Goal: Task Accomplishment & Management: Manage account settings

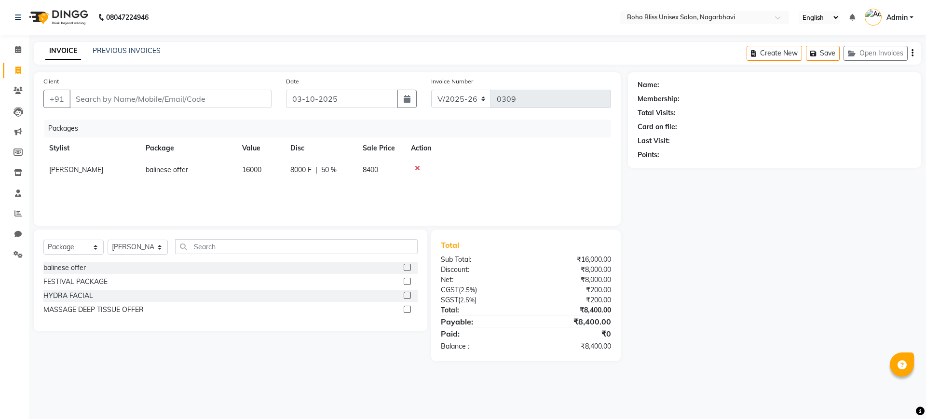
select select "8370"
select select "package"
select select "82778"
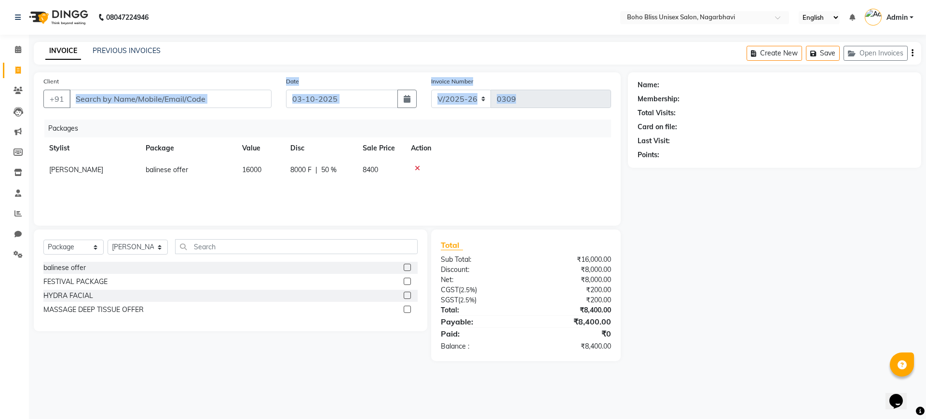
drag, startPoint x: 103, startPoint y: 186, endPoint x: 232, endPoint y: 71, distance: 172.5
click at [232, 71] on main "INVOICE PREVIOUS INVOICES Create New Save Open Invoices Client +91 Date 03-10-2…" at bounding box center [477, 209] width 897 height 334
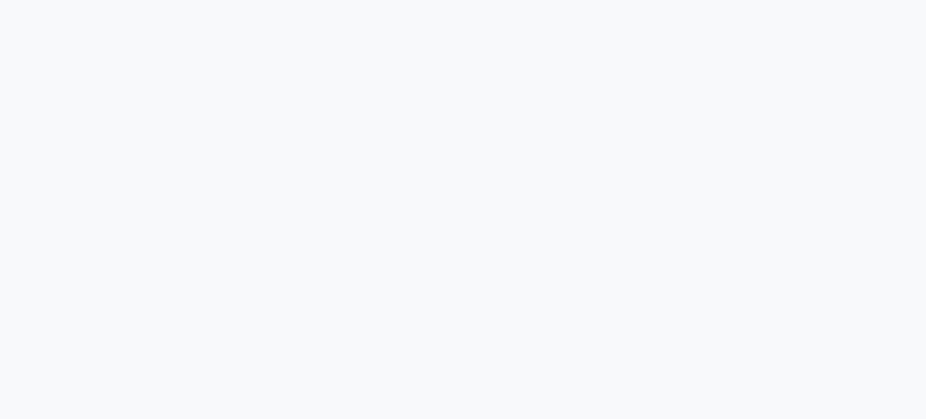
select select "service"
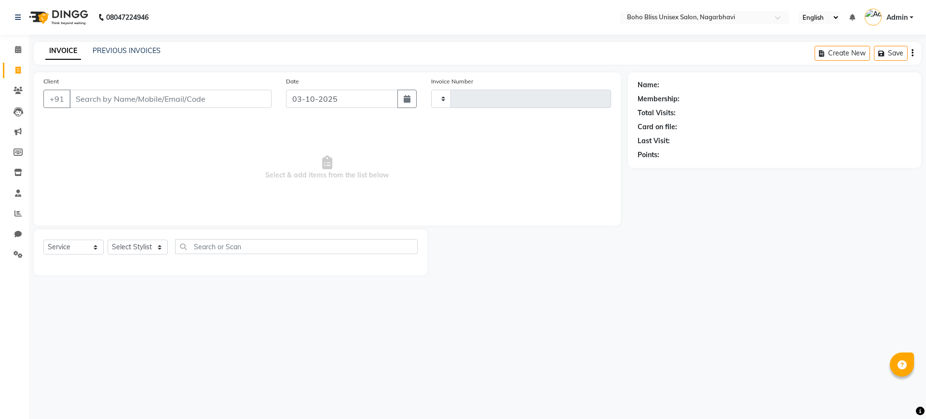
type input "0309"
select select "8370"
click at [95, 248] on select "Select Service Product Membership Package Voucher Prepaid Gift Card" at bounding box center [73, 247] width 60 height 15
select select "package"
click at [43, 240] on select "Select Service Product Membership Package Voucher Prepaid Gift Card" at bounding box center [73, 247] width 60 height 15
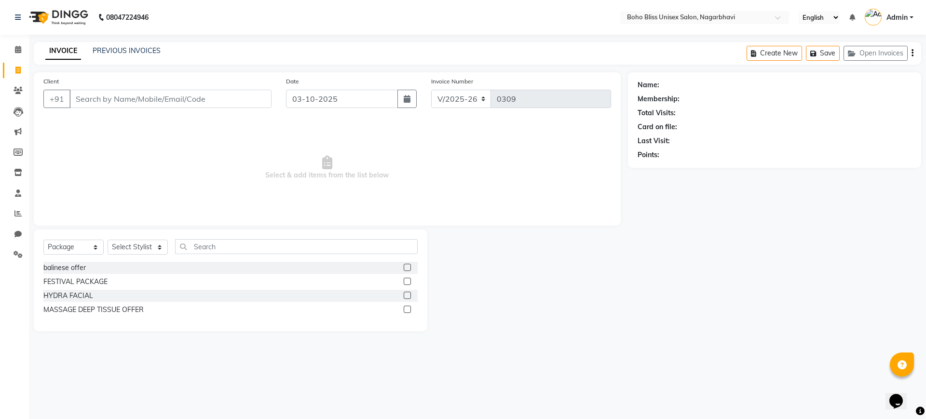
click at [407, 266] on label at bounding box center [407, 267] width 7 height 7
click at [407, 266] on input "checkbox" at bounding box center [407, 268] width 6 height 6
checkbox input "false"
click at [136, 250] on select "Select Stylist [PERSON_NAME] Awina EVI BEAUTY [PERSON_NAME] Front Desk [PERSON_…" at bounding box center [138, 247] width 60 height 15
select select "82778"
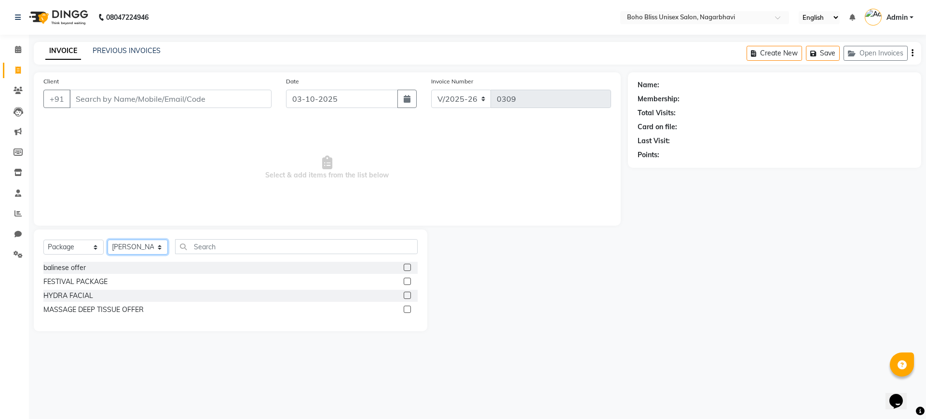
click at [108, 240] on select "Select Stylist [PERSON_NAME] Awina EVI BEAUTY [PERSON_NAME] Front Desk [PERSON_…" at bounding box center [138, 247] width 60 height 15
click at [405, 265] on label at bounding box center [407, 267] width 7 height 7
click at [405, 265] on input "checkbox" at bounding box center [407, 268] width 6 height 6
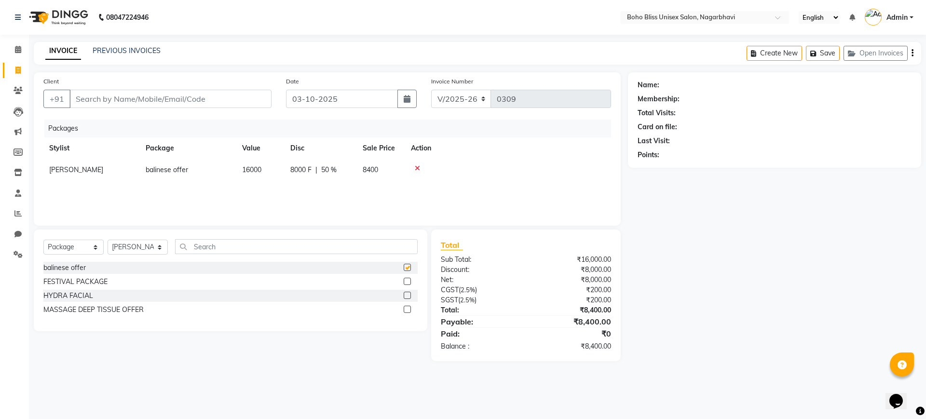
checkbox input "false"
click at [224, 96] on input "Client" at bounding box center [170, 99] width 202 height 18
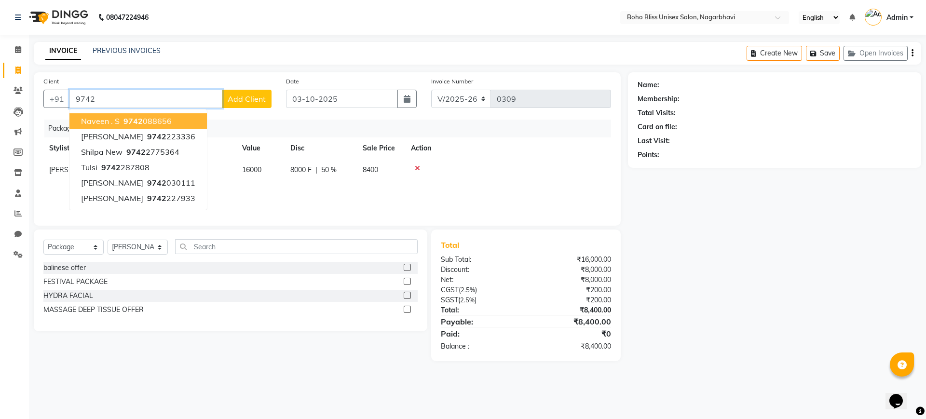
click at [136, 122] on span "9742" at bounding box center [132, 121] width 19 height 10
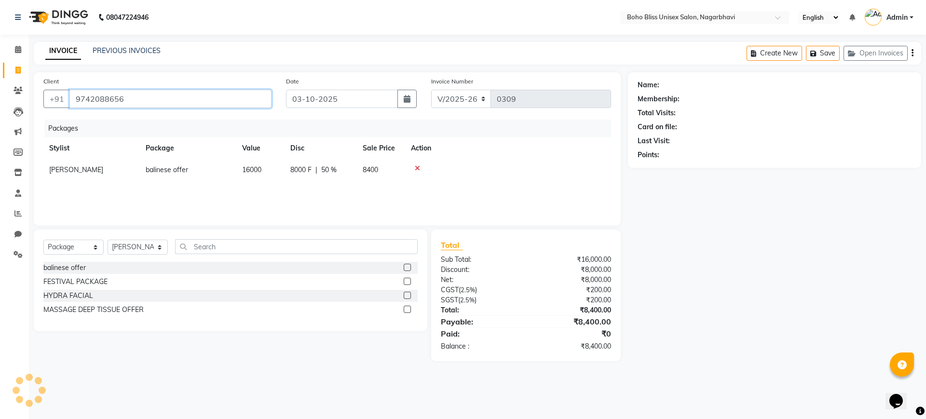
type input "9742088656"
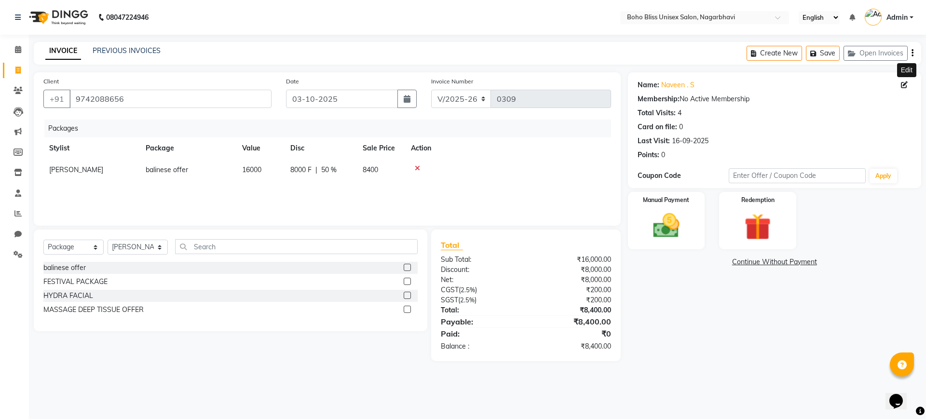
click at [906, 84] on icon at bounding box center [904, 85] width 7 height 7
select select "[DEMOGRAPHIC_DATA]"
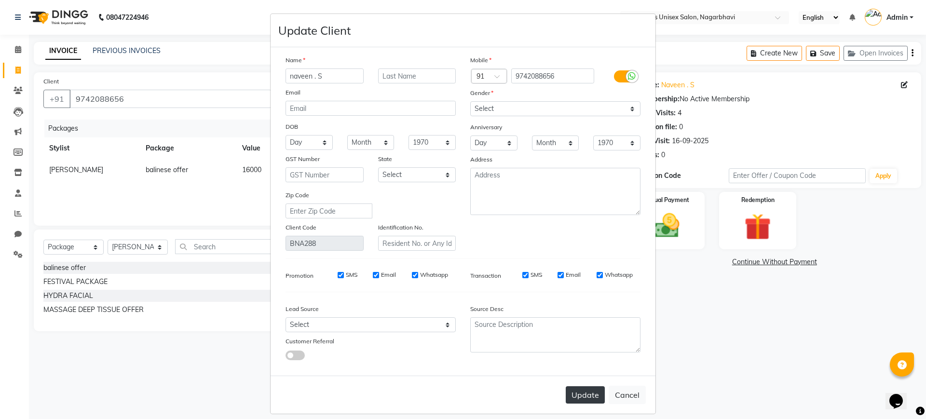
click at [571, 396] on button "Update" at bounding box center [585, 394] width 39 height 17
select select
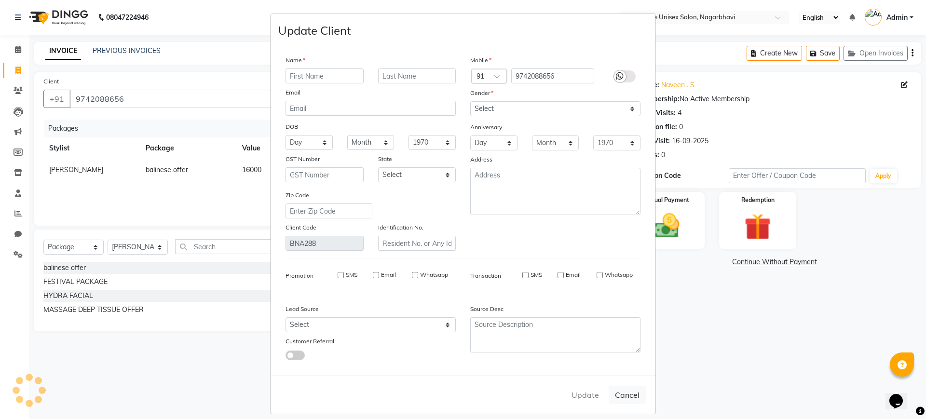
select select
checkbox input "false"
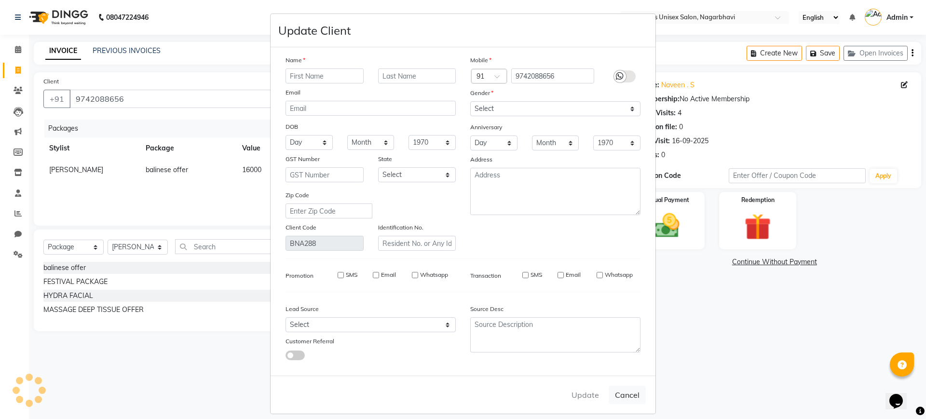
checkbox input "false"
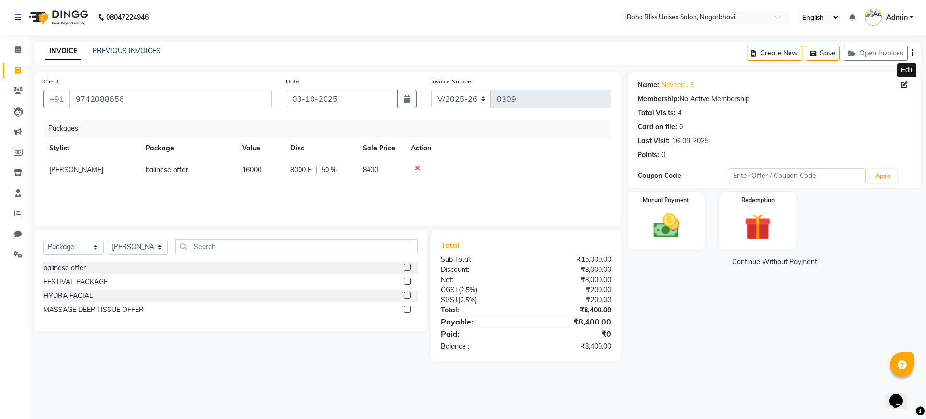
click at [913, 53] on icon "button" at bounding box center [913, 53] width 2 height 0
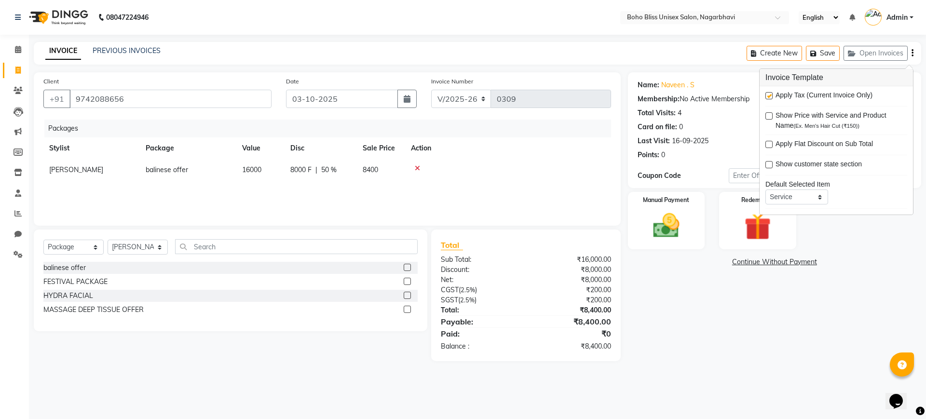
click at [770, 96] on label at bounding box center [769, 95] width 7 height 7
click at [770, 96] on input "checkbox" at bounding box center [769, 96] width 6 height 6
click at [770, 96] on label at bounding box center [769, 95] width 7 height 7
click at [770, 96] on input "checkbox" at bounding box center [769, 96] width 6 height 6
click at [770, 96] on label at bounding box center [769, 95] width 7 height 7
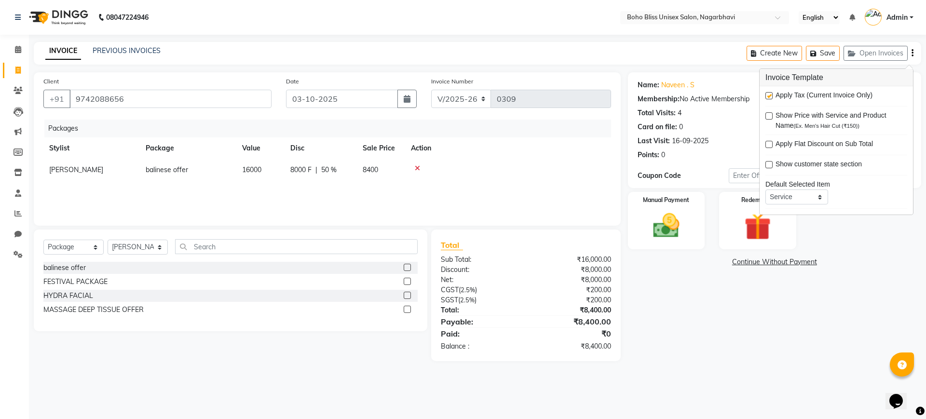
click at [770, 96] on input "checkbox" at bounding box center [769, 96] width 6 height 6
click at [770, 97] on label at bounding box center [769, 95] width 7 height 7
click at [770, 97] on input "checkbox" at bounding box center [769, 96] width 6 height 6
checkbox input "true"
click at [686, 343] on div "Name: [PERSON_NAME] . S Membership: No Active Membership Total Visits: 4 Card o…" at bounding box center [778, 216] width 301 height 289
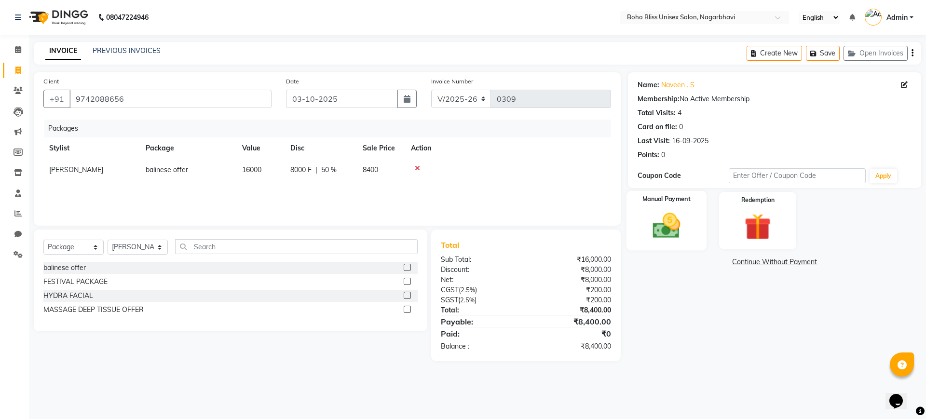
click at [654, 217] on img at bounding box center [666, 226] width 45 height 32
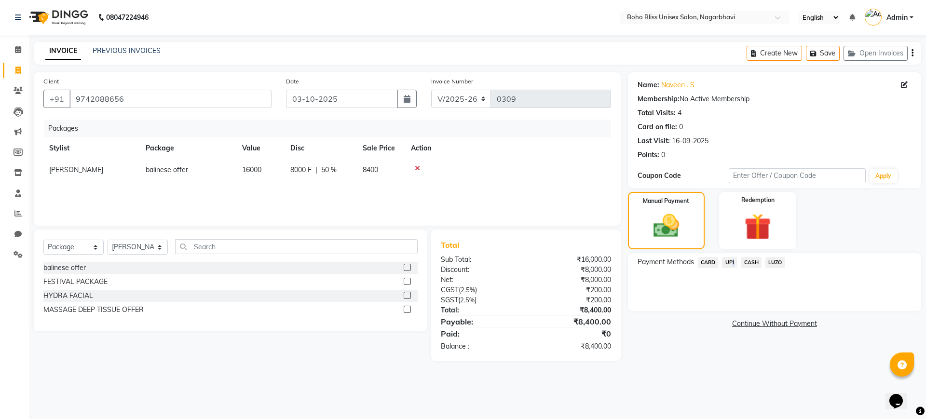
click at [731, 260] on span "UPI" at bounding box center [729, 262] width 15 height 11
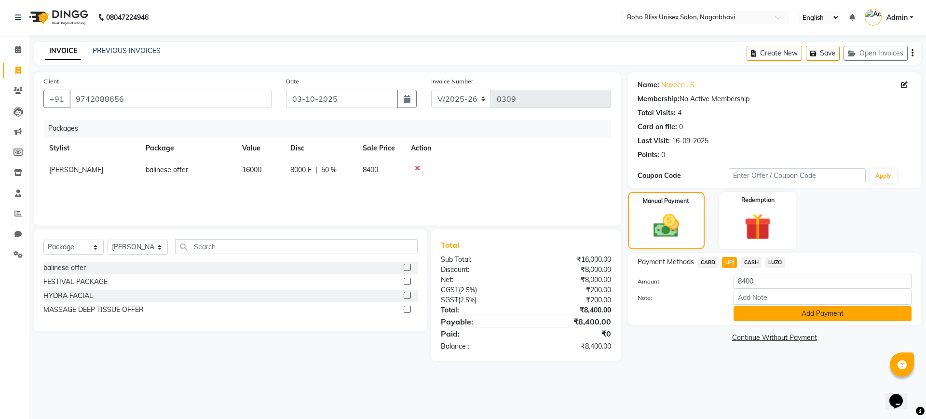
click at [762, 315] on button "Add Payment" at bounding box center [823, 313] width 178 height 15
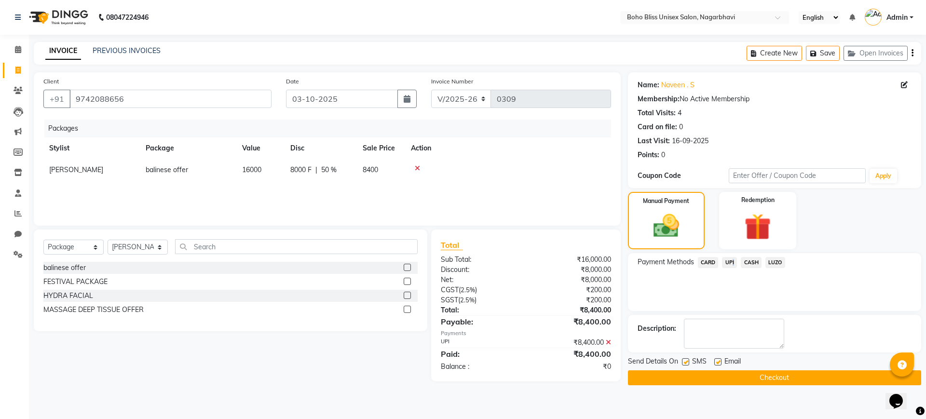
click at [751, 378] on button "Checkout" at bounding box center [774, 377] width 293 height 15
click at [735, 376] on button "Checkout" at bounding box center [774, 377] width 293 height 15
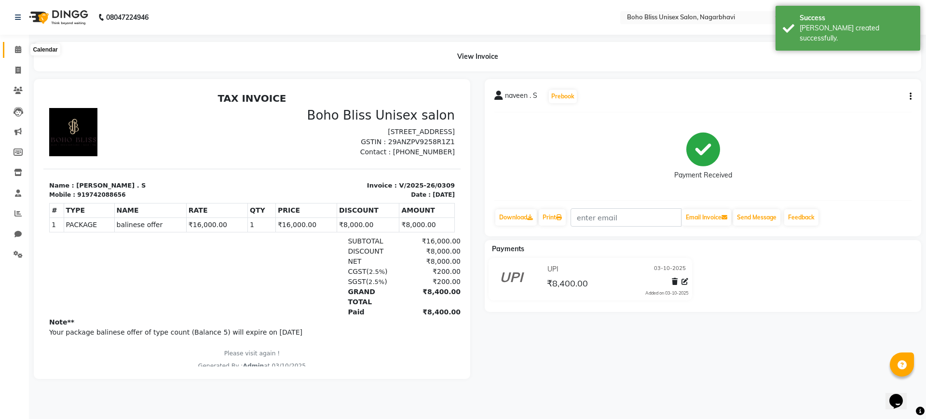
click at [18, 46] on icon at bounding box center [18, 49] width 6 height 7
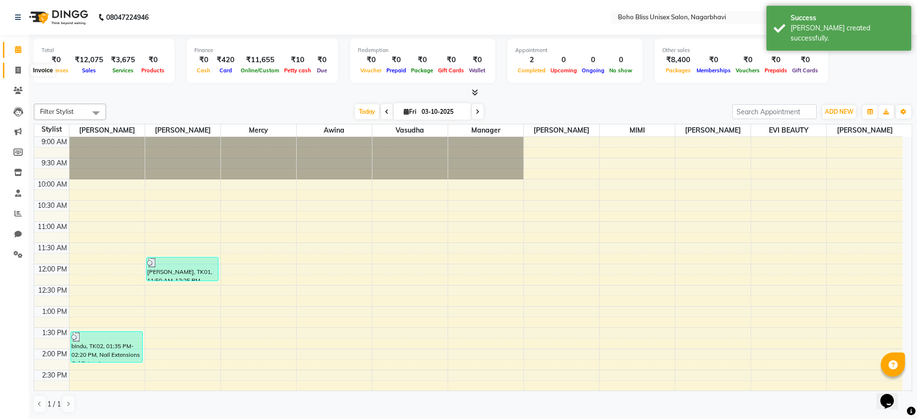
click at [12, 68] on span at bounding box center [18, 70] width 17 height 11
select select "service"
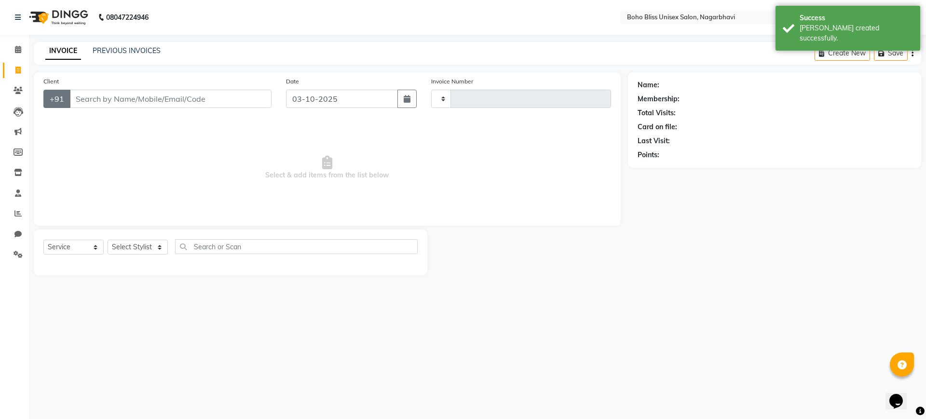
type input "0310"
select select "8370"
click at [122, 247] on select "Select Stylist" at bounding box center [138, 247] width 60 height 15
click at [70, 250] on select "Select Service Product Membership Package Voucher Prepaid Gift Card" at bounding box center [73, 247] width 60 height 15
select select "package"
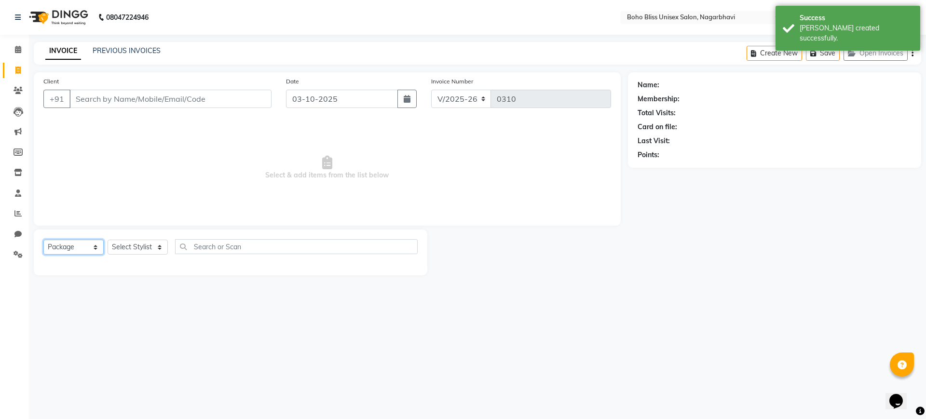
click at [43, 240] on select "Select Service Product Membership Package Voucher Prepaid Gift Card" at bounding box center [73, 247] width 60 height 15
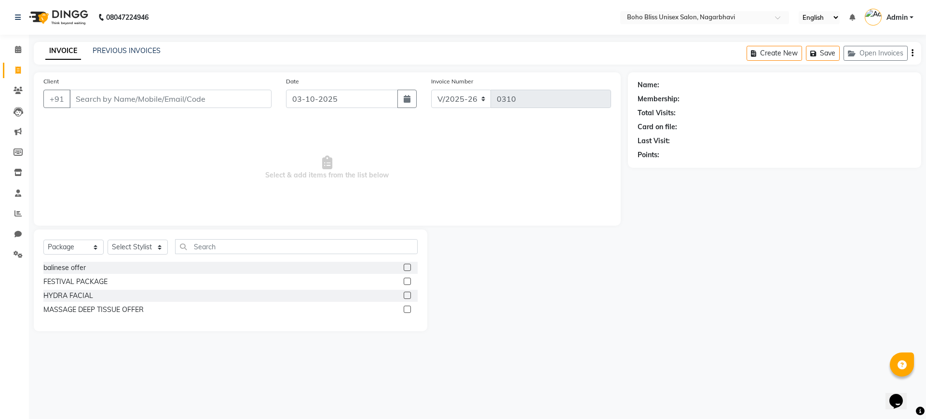
click at [406, 265] on label at bounding box center [407, 267] width 7 height 7
click at [406, 265] on input "checkbox" at bounding box center [407, 268] width 6 height 6
checkbox input "false"
click at [123, 246] on select "Select Stylist [PERSON_NAME] Awina EVI BEAUTY [PERSON_NAME] Front Desk [PERSON_…" at bounding box center [138, 247] width 60 height 15
select select "82778"
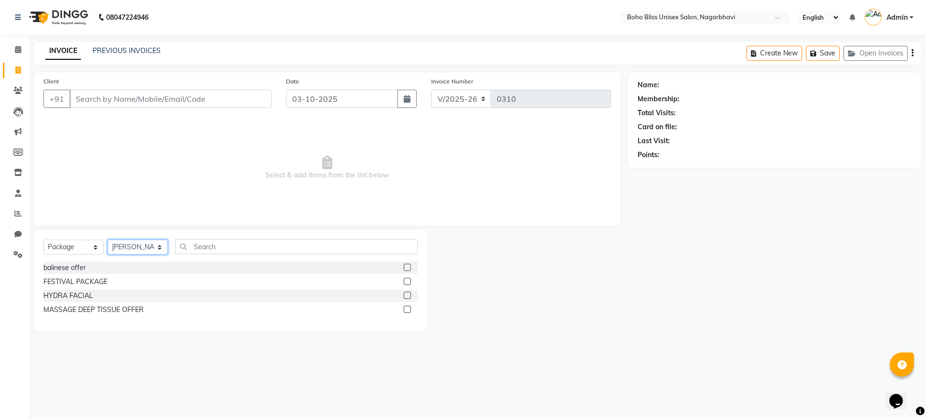
click at [108, 240] on select "Select Stylist [PERSON_NAME] Awina EVI BEAUTY [PERSON_NAME] Front Desk [PERSON_…" at bounding box center [138, 247] width 60 height 15
click at [406, 270] on label at bounding box center [407, 267] width 7 height 7
click at [406, 270] on input "checkbox" at bounding box center [407, 268] width 6 height 6
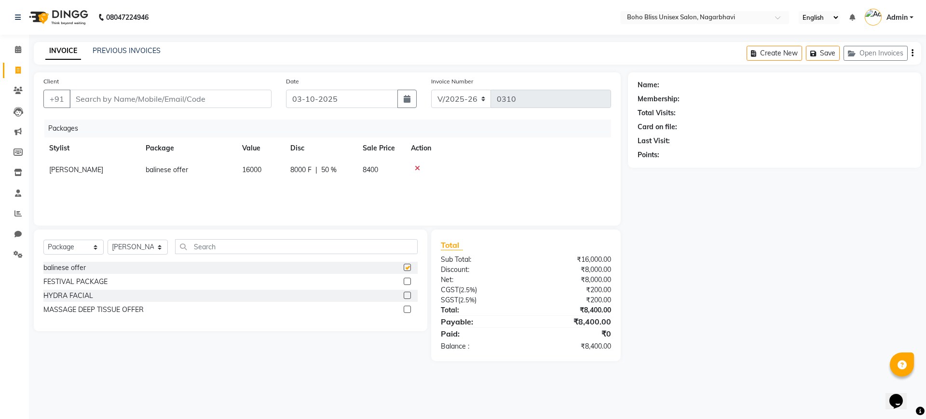
checkbox input "false"
click at [186, 103] on input "Client" at bounding box center [170, 99] width 202 height 18
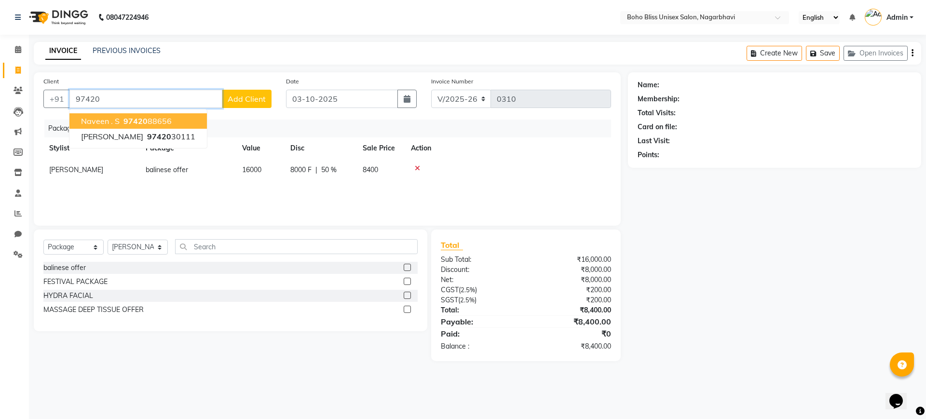
click at [167, 118] on ngb-highlight "97420 88656" at bounding box center [147, 121] width 50 height 10
type input "9742088656"
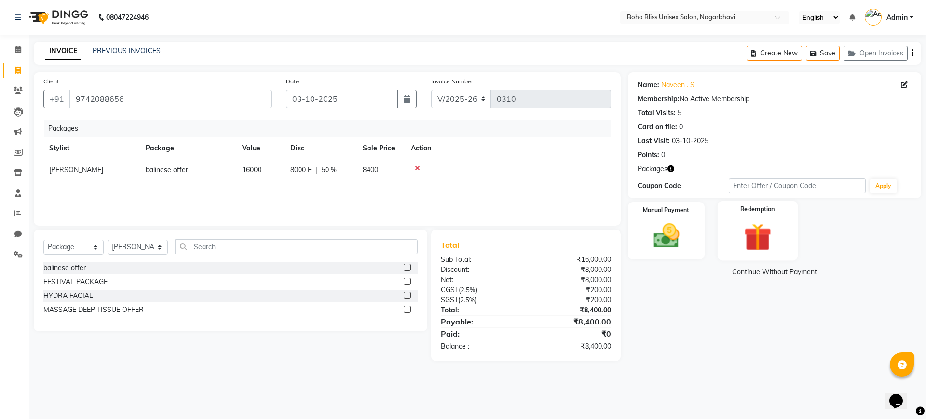
click at [774, 237] on img at bounding box center [757, 237] width 45 height 34
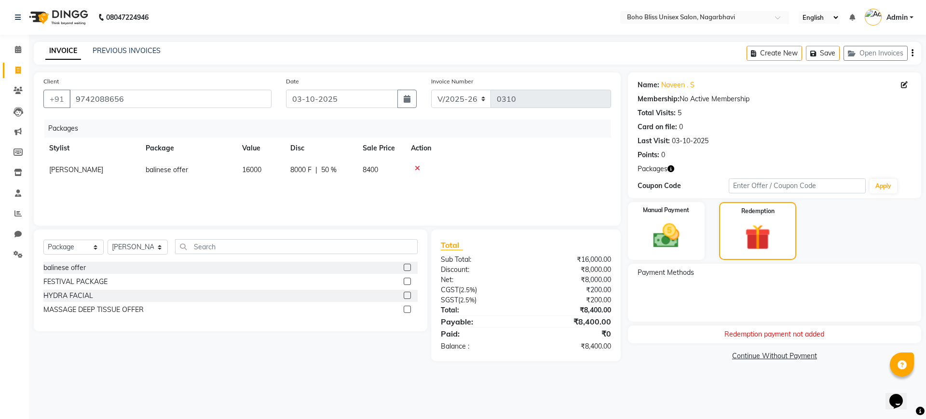
click at [709, 264] on div "Payment Methods" at bounding box center [774, 293] width 293 height 58
click at [672, 169] on icon "button" at bounding box center [671, 168] width 7 height 7
click at [621, 180] on div "1. balinese offer :" at bounding box center [633, 178] width 50 height 10
click at [408, 266] on label at bounding box center [407, 267] width 7 height 7
click at [408, 266] on input "checkbox" at bounding box center [407, 268] width 6 height 6
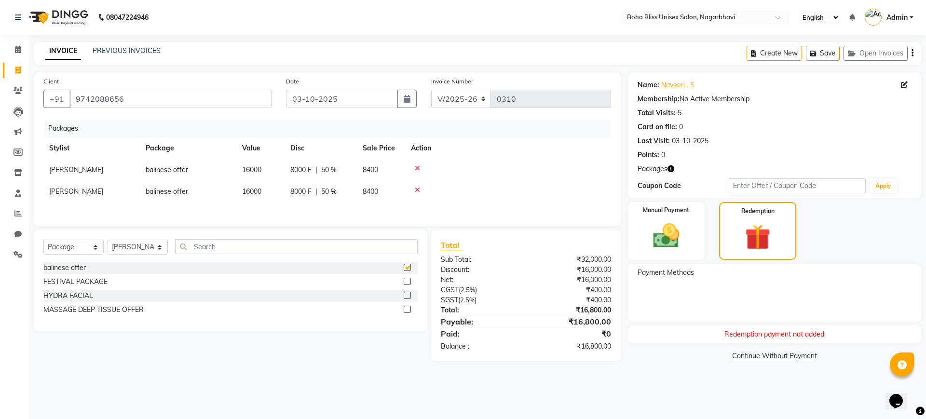
checkbox input "false"
click at [415, 167] on icon at bounding box center [417, 168] width 5 height 7
click at [665, 254] on div "Manual Payment" at bounding box center [666, 231] width 80 height 60
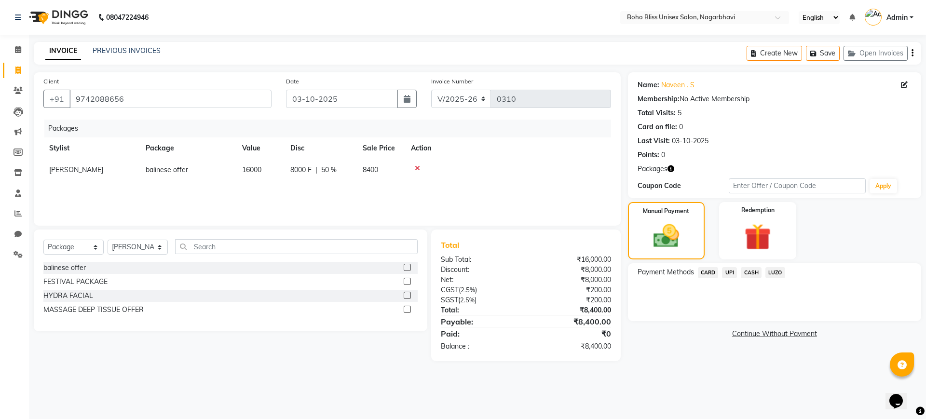
click at [727, 270] on span "UPI" at bounding box center [729, 272] width 15 height 11
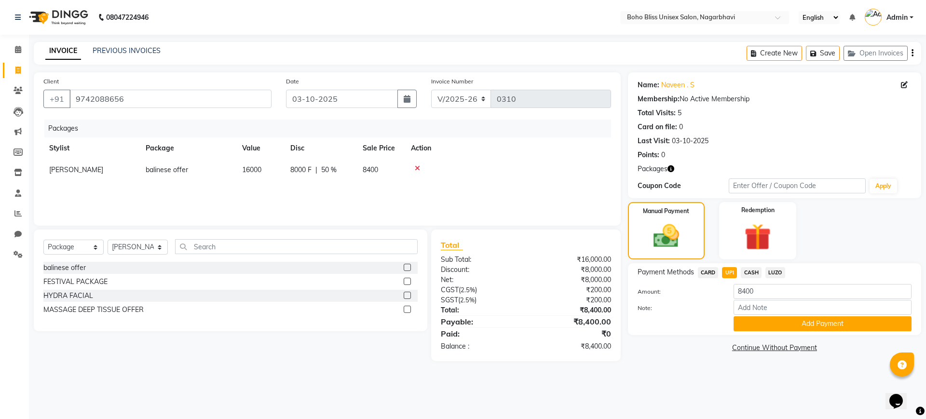
click at [669, 165] on icon "button" at bounding box center [671, 168] width 7 height 7
click at [622, 170] on div "1. balinese offer :" at bounding box center [632, 178] width 61 height 18
click at [623, 181] on div "Client [PHONE_NUMBER] Date [DATE] Invoice Number V/2025 V/[PHONE_NUMBER] Packag…" at bounding box center [328, 216] width 602 height 289
click at [14, 54] on span at bounding box center [18, 49] width 17 height 11
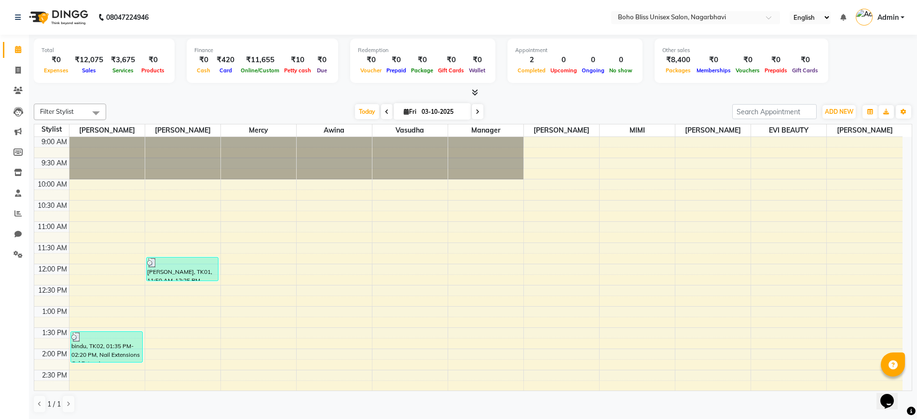
click at [474, 89] on icon at bounding box center [475, 92] width 6 height 7
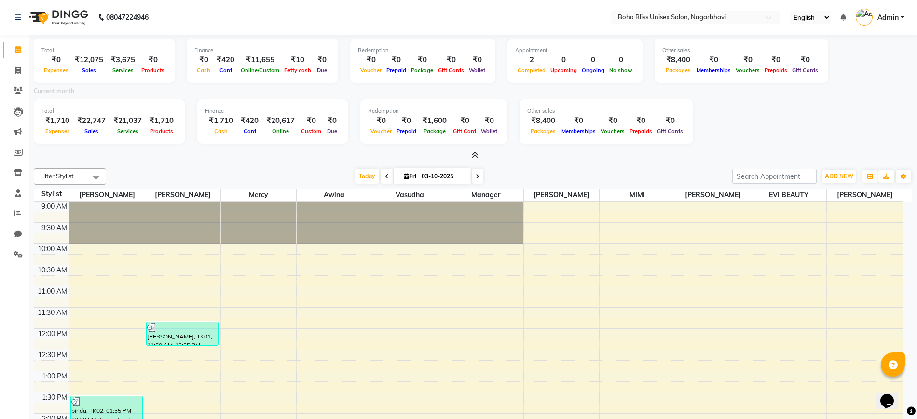
click at [474, 153] on icon at bounding box center [475, 154] width 6 height 7
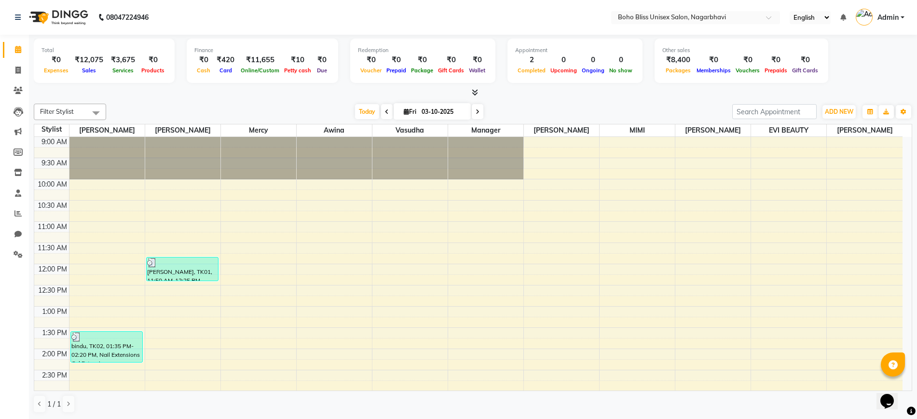
click at [475, 90] on icon at bounding box center [475, 92] width 6 height 7
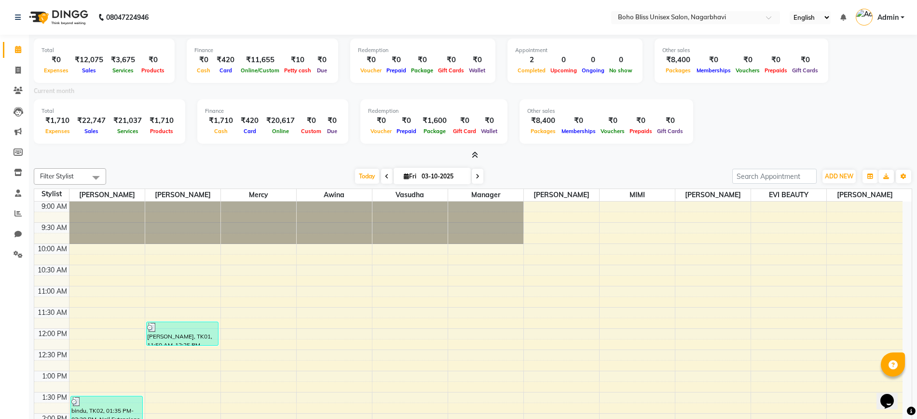
click at [473, 157] on icon at bounding box center [475, 154] width 6 height 7
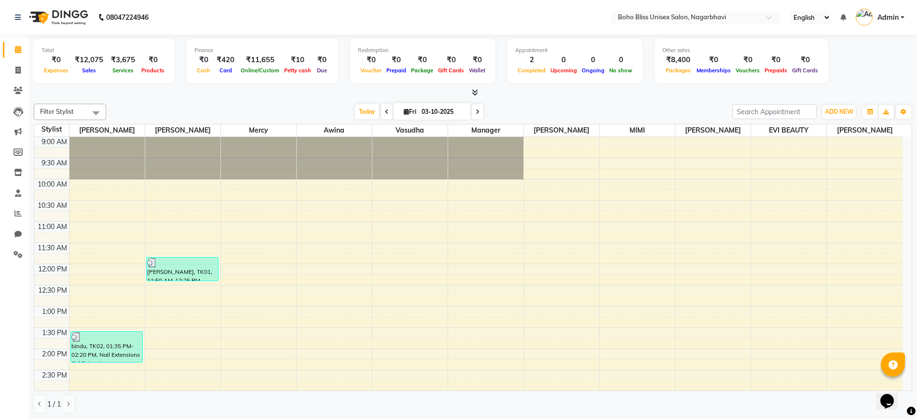
click at [474, 89] on icon at bounding box center [475, 92] width 6 height 7
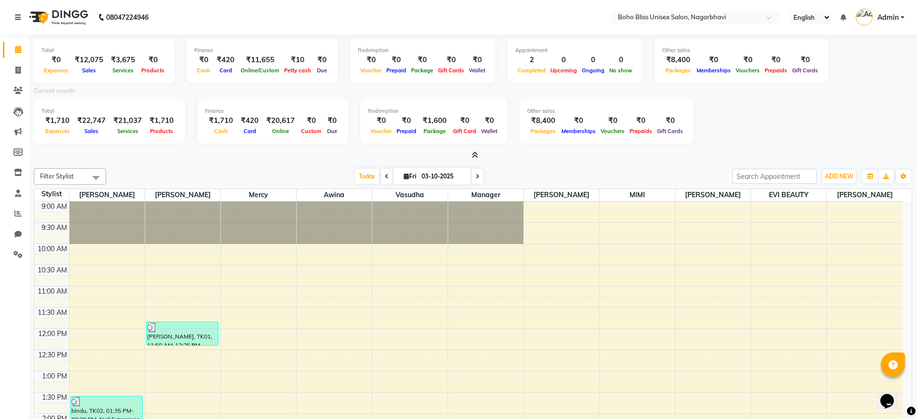
click at [474, 153] on icon at bounding box center [475, 154] width 6 height 7
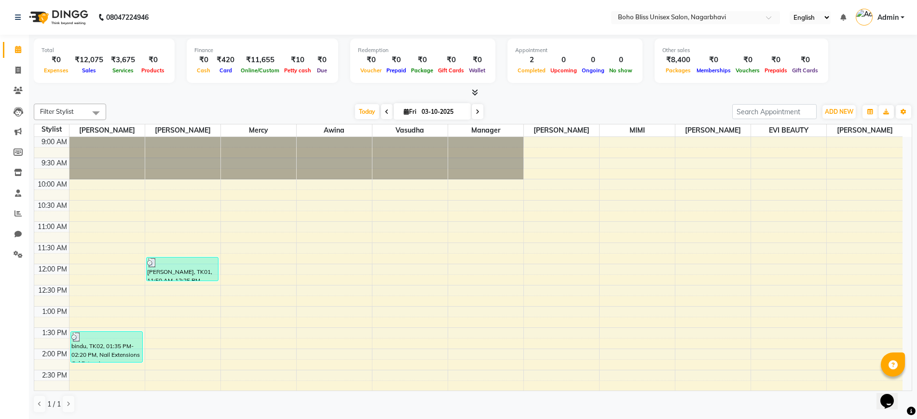
click at [476, 86] on div "Total ₹0 Expenses ₹12,075 Sales ₹3,675 Services ₹0 Products Finance ₹0 Cash ₹42…" at bounding box center [473, 66] width 878 height 63
click at [475, 90] on icon at bounding box center [475, 92] width 6 height 7
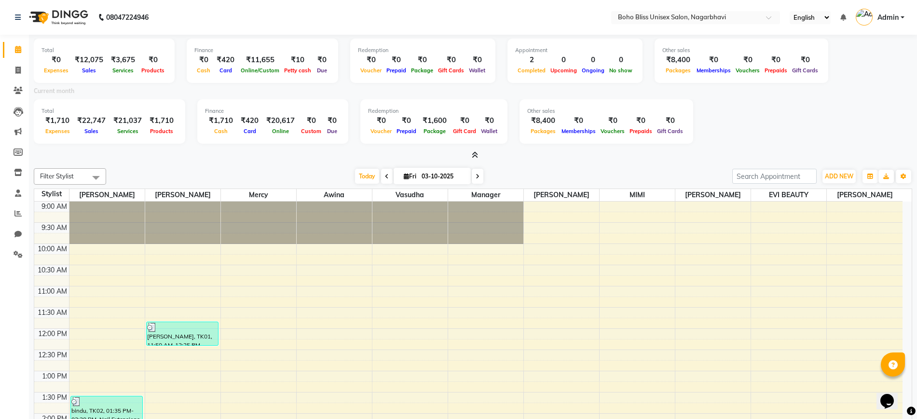
click at [475, 90] on div "Current month" at bounding box center [473, 93] width 893 height 14
click at [475, 153] on icon at bounding box center [475, 154] width 6 height 7
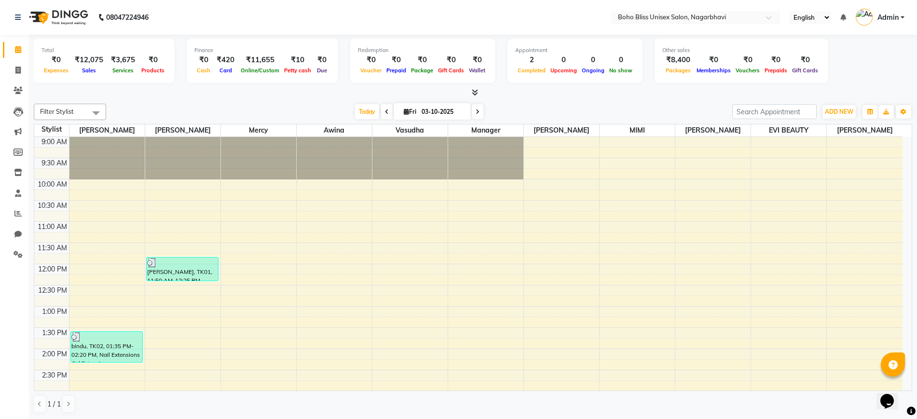
click at [472, 89] on icon at bounding box center [475, 92] width 6 height 7
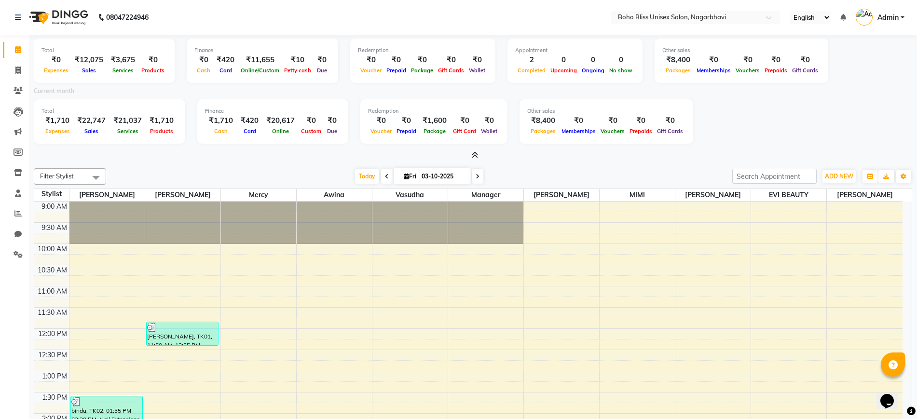
click at [474, 151] on span at bounding box center [473, 156] width 10 height 10
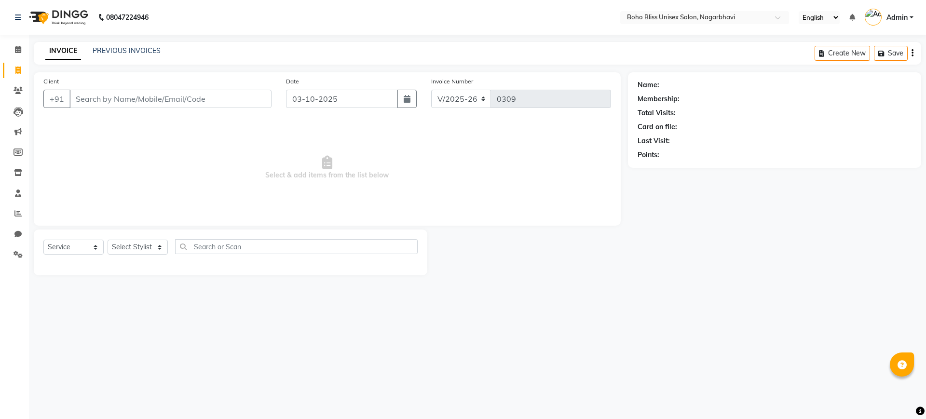
select select "8370"
select select "service"
click at [118, 48] on link "PREVIOUS INVOICES" at bounding box center [127, 50] width 68 height 9
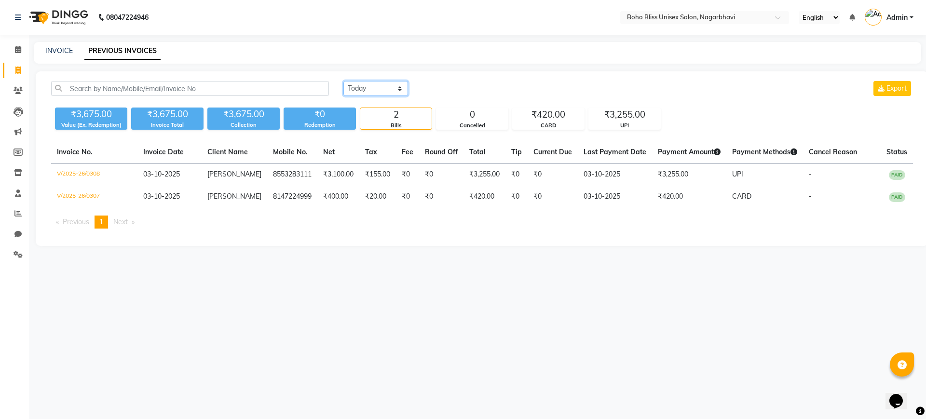
click at [363, 86] on select "Today Yesterday Custom Range" at bounding box center [375, 88] width 65 height 15
click at [343, 81] on select "Today Yesterday Custom Range" at bounding box center [375, 88] width 65 height 15
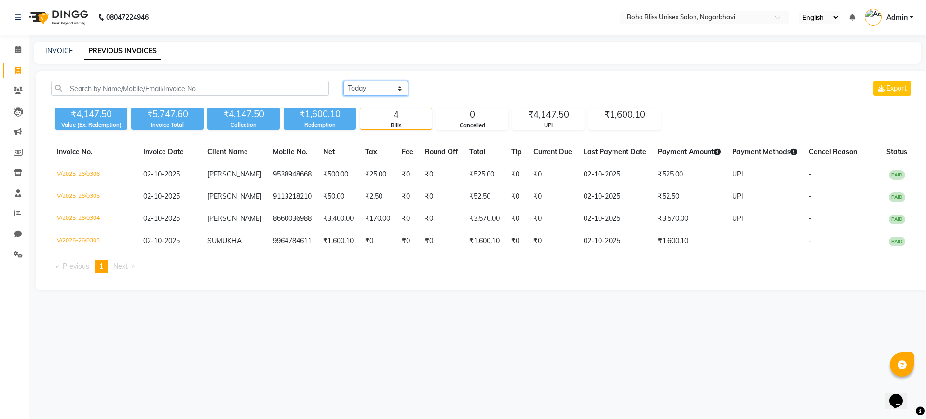
click at [369, 87] on select "Today Yesterday Custom Range" at bounding box center [375, 88] width 65 height 15
select select "today"
click at [343, 81] on select "Today Yesterday Custom Range" at bounding box center [375, 88] width 65 height 15
